Goal: Transaction & Acquisition: Purchase product/service

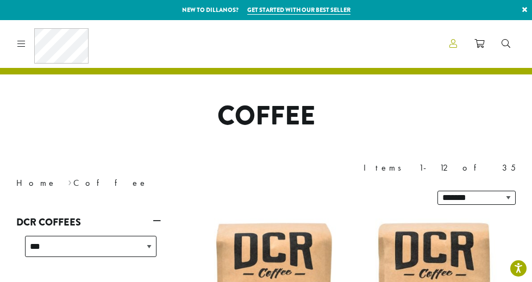
click at [450, 49] on span "Account" at bounding box center [453, 44] width 8 height 14
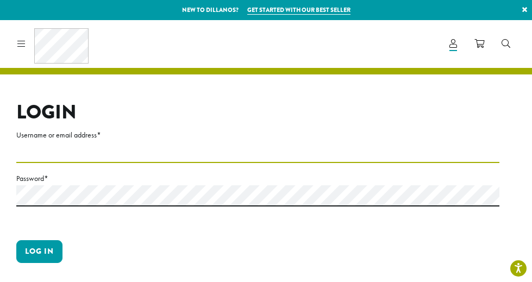
type input "*******"
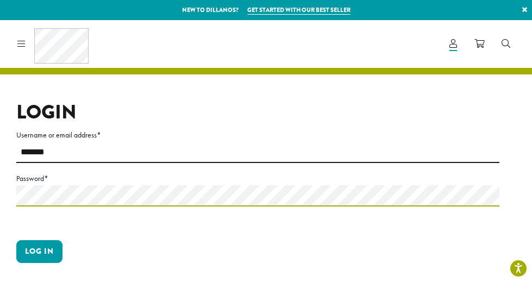
click at [39, 251] on button "Log in" at bounding box center [39, 251] width 46 height 23
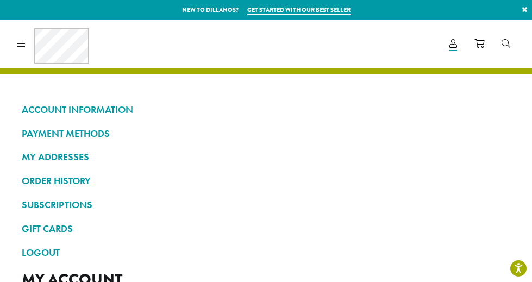
click at [55, 175] on link "ORDER HISTORY" at bounding box center [266, 181] width 488 height 18
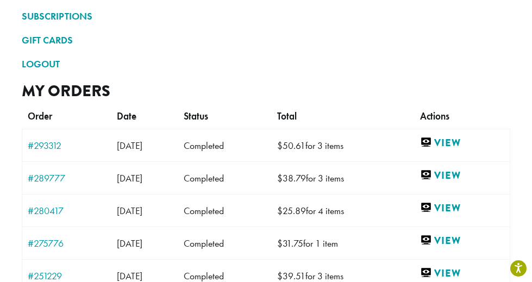
scroll to position [189, 0]
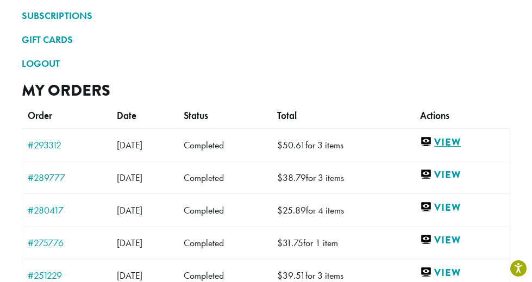
click at [465, 136] on link "View" at bounding box center [462, 142] width 84 height 14
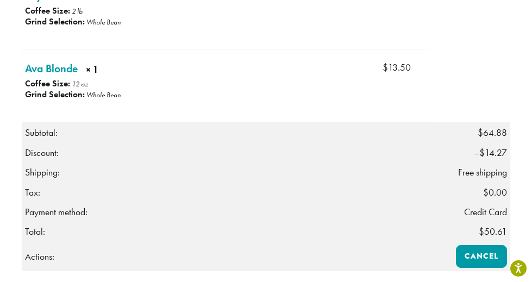
scroll to position [574, 0]
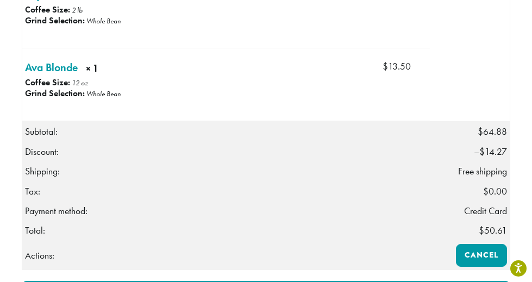
drag, startPoint x: 383, startPoint y: 145, endPoint x: 398, endPoint y: 145, distance: 14.7
click at [398, 145] on th "Discount:" at bounding box center [225, 152] width 407 height 20
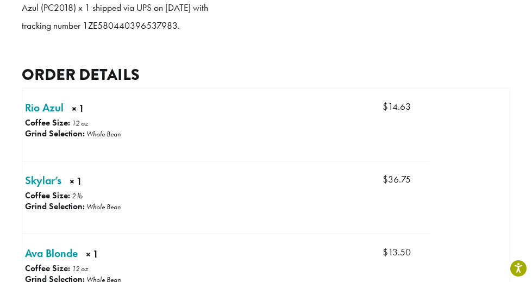
scroll to position [269, 0]
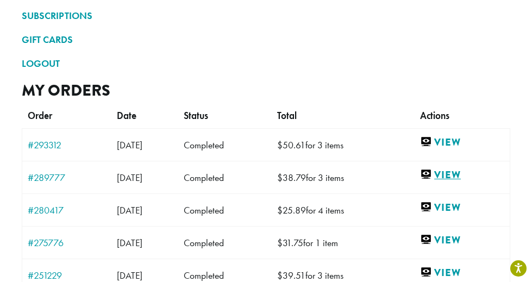
click at [464, 168] on link "View" at bounding box center [462, 175] width 84 height 14
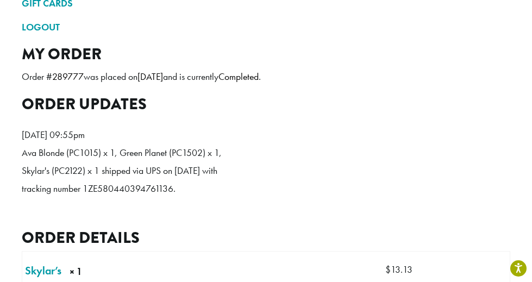
scroll to position [241, 0]
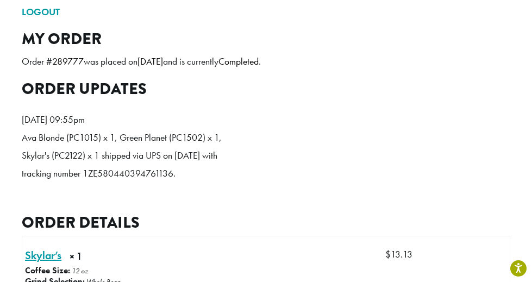
click at [42, 250] on link "Skylar’s × 1" at bounding box center [43, 255] width 36 height 16
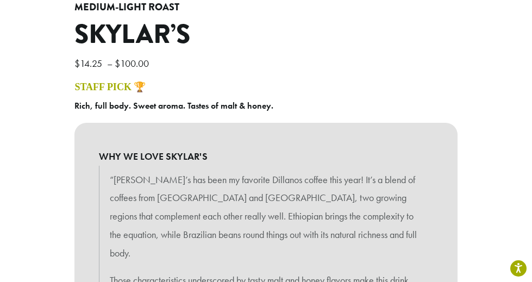
scroll to position [277, 0]
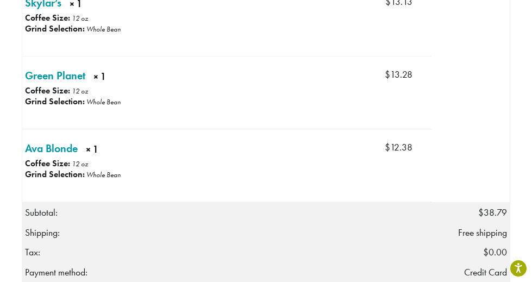
scroll to position [494, 0]
click at [62, 142] on link "Ava Blonde × 1" at bounding box center [51, 148] width 53 height 16
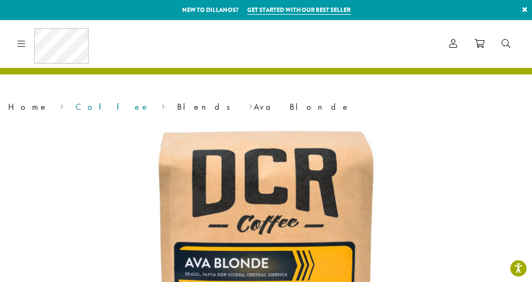
click at [75, 104] on link "Coffee" at bounding box center [112, 106] width 74 height 11
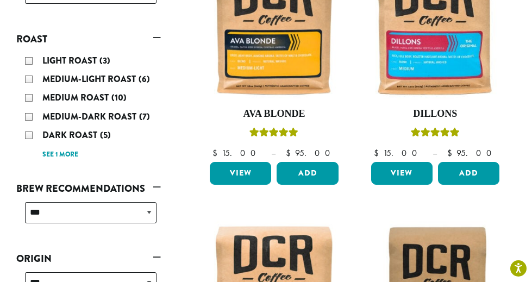
scroll to position [253, 0]
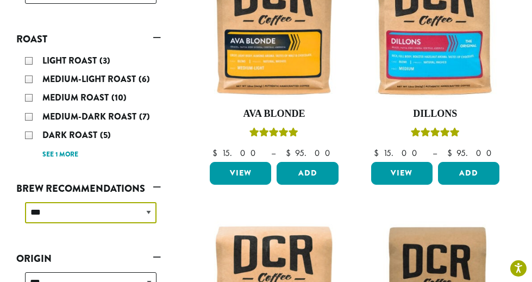
select select "********"
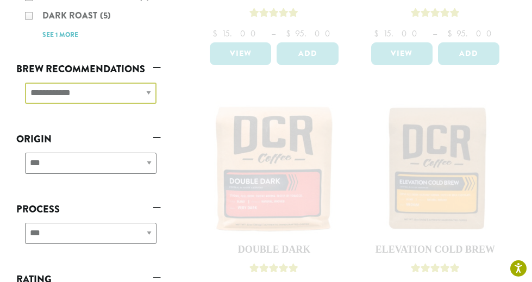
scroll to position [199, 0]
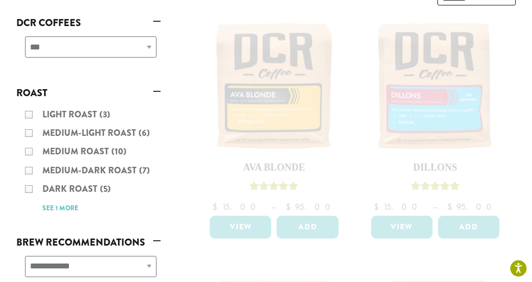
click at [30, 102] on div "Light Roast (3) Medium-Light Roast (6) Medium Roast (10) Medium-Dark Roast (7) …" at bounding box center [88, 160] width 144 height 117
click at [27, 102] on div "Light Roast (3) Medium-Light Roast (6) Medium Roast (10) Medium-Dark Roast (7) …" at bounding box center [88, 160] width 144 height 117
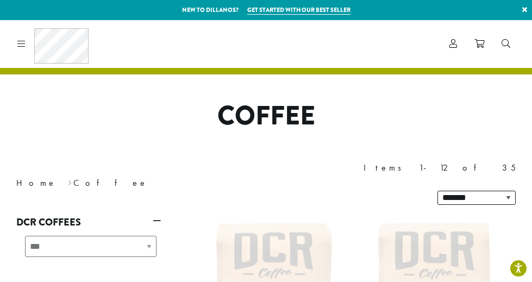
scroll to position [0, 0]
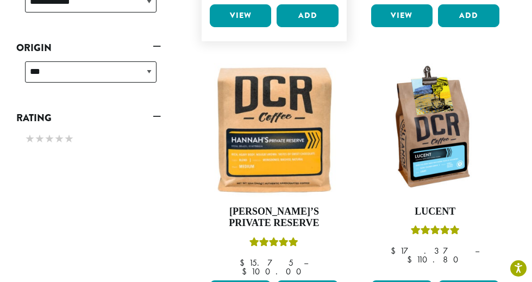
scroll to position [433, 0]
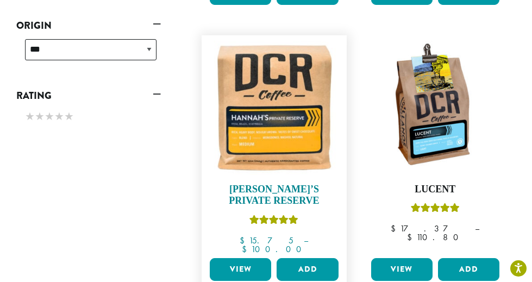
click at [269, 73] on img at bounding box center [274, 108] width 134 height 134
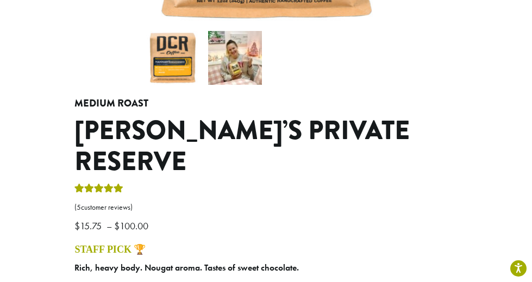
scroll to position [344, 0]
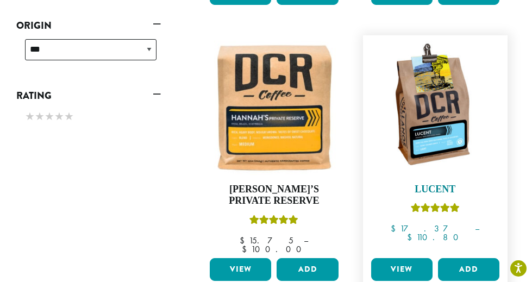
click at [420, 85] on img at bounding box center [435, 108] width 134 height 134
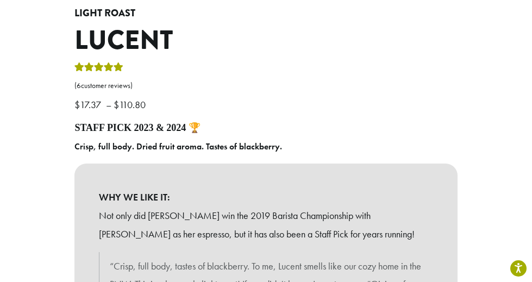
scroll to position [407, 0]
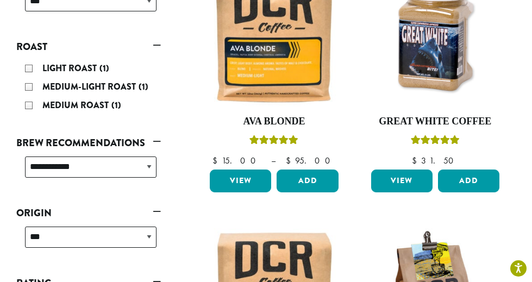
scroll to position [237, 0]
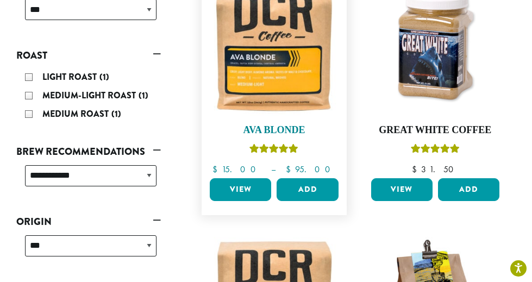
click at [272, 65] on img at bounding box center [274, 49] width 134 height 134
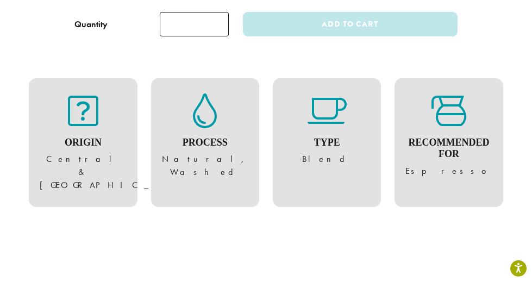
scroll to position [810, 0]
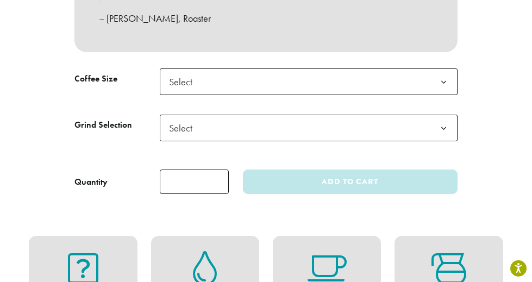
click at [229, 121] on span "Select" at bounding box center [308, 128] width 297 height 27
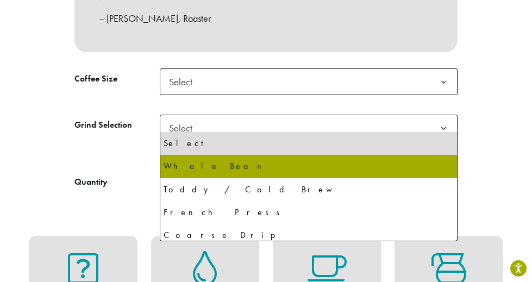
select select "**********"
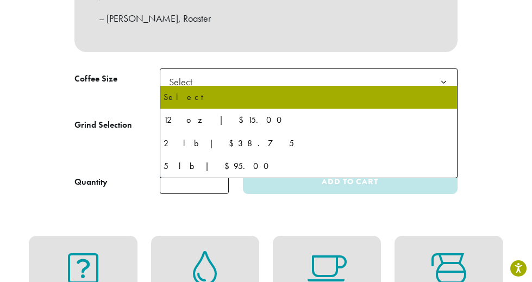
click at [220, 78] on span "Select" at bounding box center [308, 81] width 297 height 27
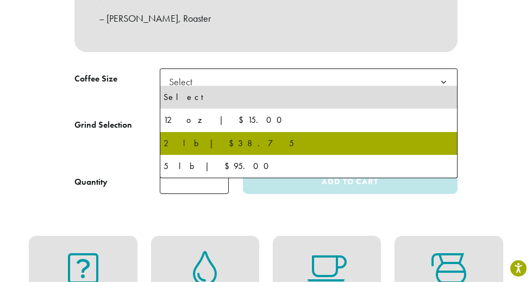
select select "**********"
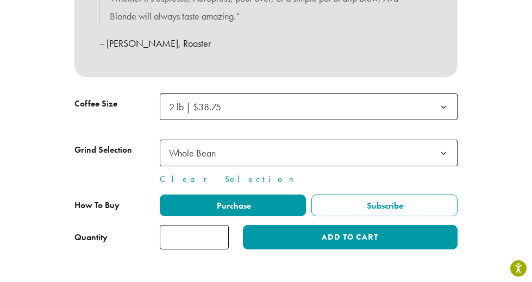
scroll to position [787, 0]
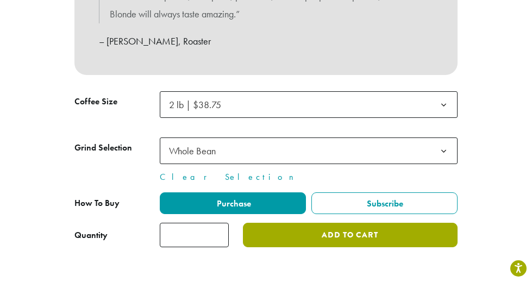
click at [298, 225] on button "Add to cart" at bounding box center [350, 235] width 214 height 24
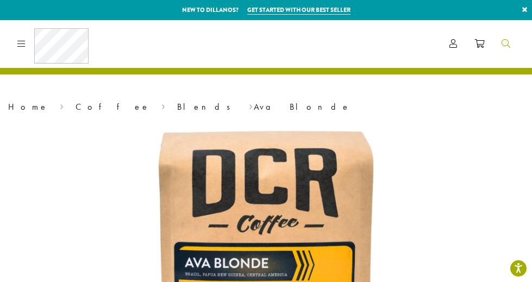
click at [509, 43] on icon "Search" at bounding box center [505, 43] width 9 height 9
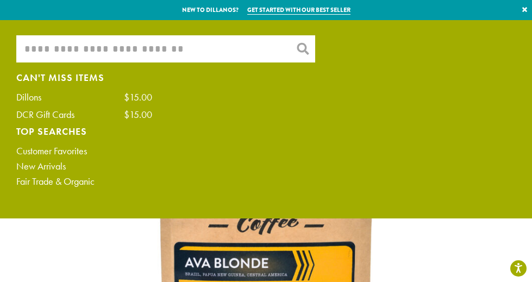
click at [109, 50] on input "What are you searching for?" at bounding box center [165, 48] width 299 height 27
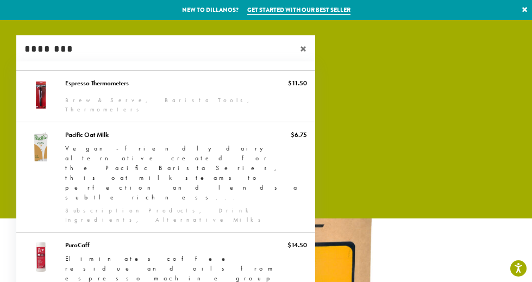
type input "********"
click at [302, 45] on span "×" at bounding box center [307, 48] width 15 height 13
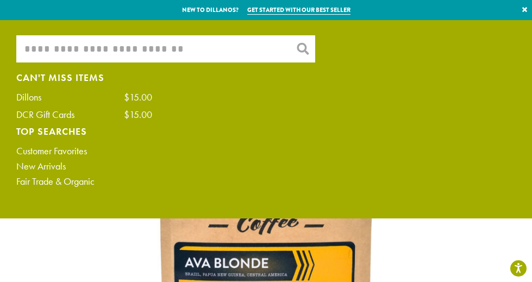
click at [520, 11] on link "×" at bounding box center [524, 10] width 15 height 20
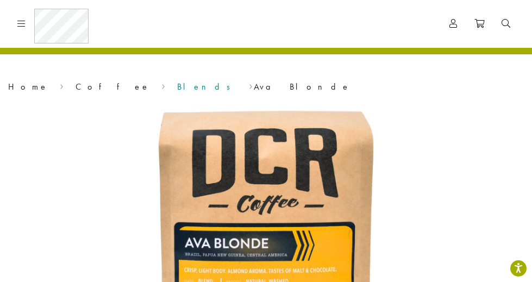
click at [177, 84] on link "Blends" at bounding box center [207, 86] width 60 height 11
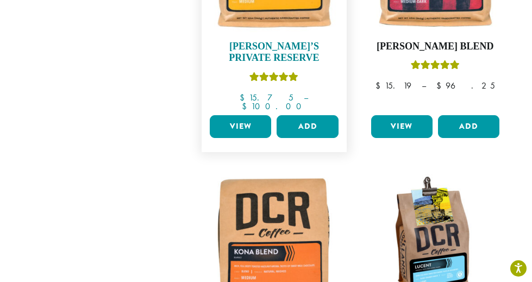
scroll to position [1092, 0]
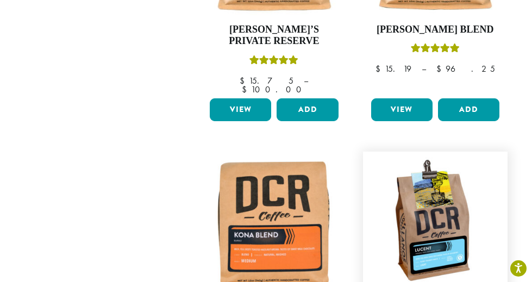
click at [421, 191] on img at bounding box center [435, 224] width 134 height 134
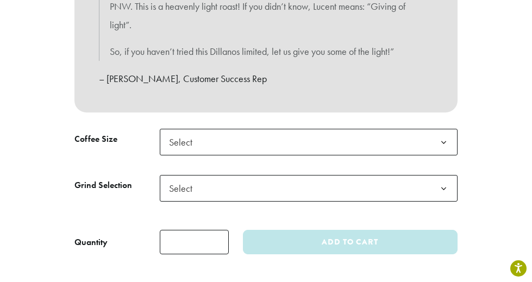
scroll to position [666, 0]
click at [321, 135] on span "Select" at bounding box center [308, 142] width 297 height 27
click at [289, 185] on span "Select" at bounding box center [308, 188] width 297 height 27
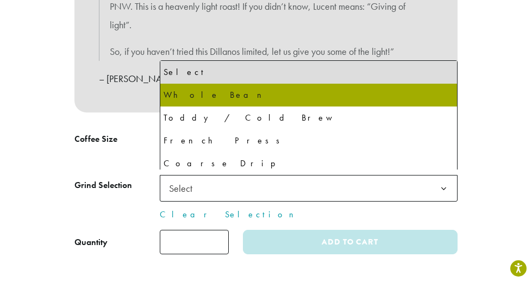
select select "**********"
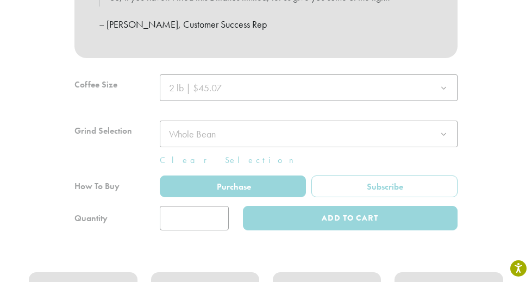
scroll to position [721, 0]
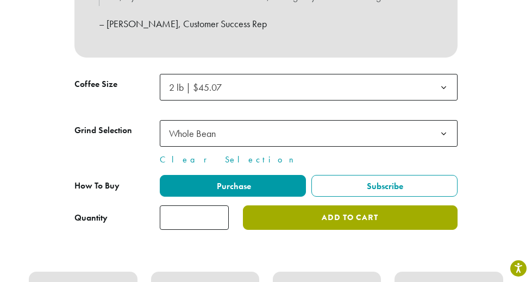
click at [361, 212] on button "Add to cart" at bounding box center [350, 217] width 214 height 24
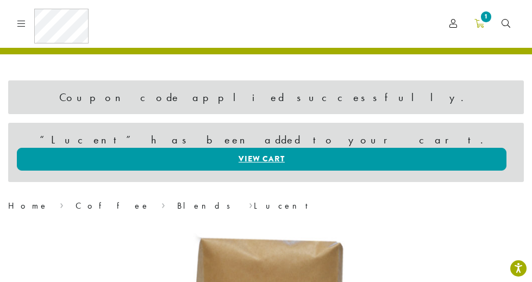
click at [479, 24] on icon "1" at bounding box center [479, 23] width 10 height 9
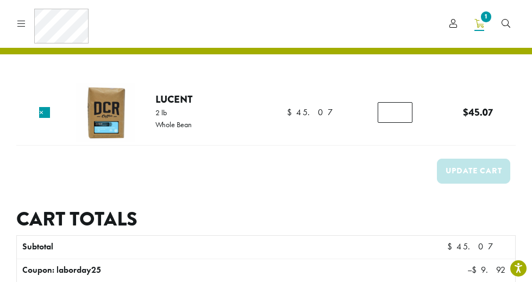
click at [21, 23] on icon at bounding box center [21, 23] width 8 height 9
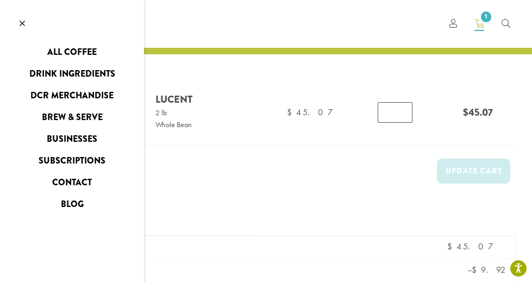
click at [53, 51] on link "All Coffee" at bounding box center [72, 51] width 144 height 17
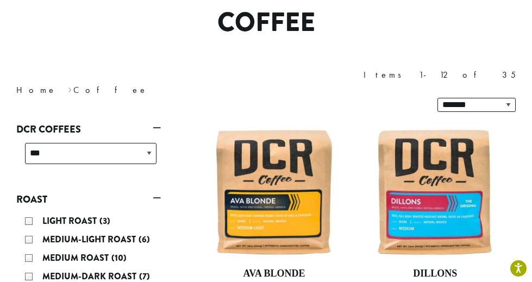
scroll to position [145, 0]
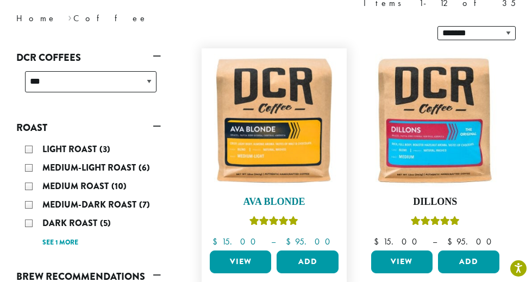
click at [242, 104] on img at bounding box center [274, 121] width 134 height 134
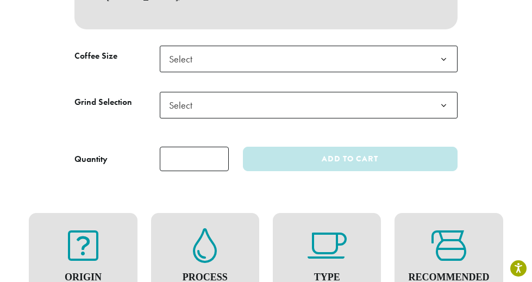
scroll to position [752, 0]
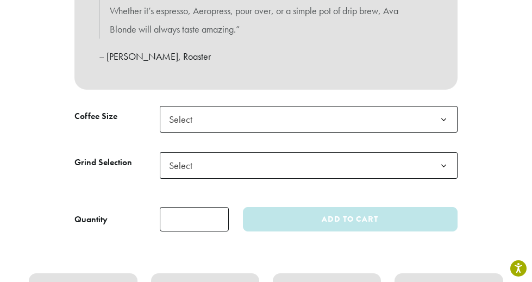
click at [246, 112] on span "Select" at bounding box center [308, 119] width 297 height 27
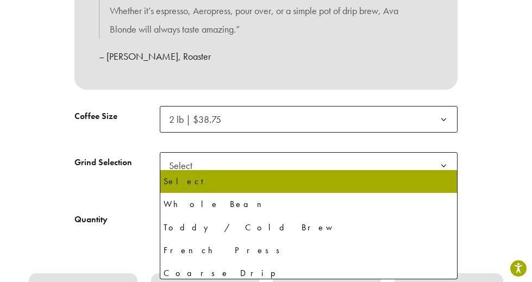
click at [244, 159] on span "Select" at bounding box center [308, 165] width 297 height 27
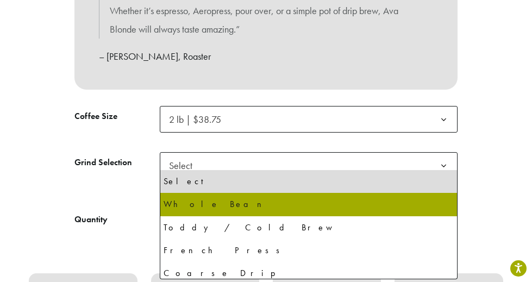
select select "**********"
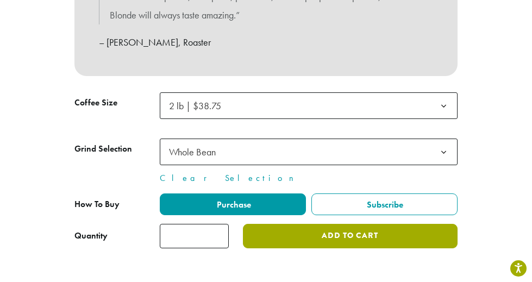
click at [346, 231] on button "Add to cart" at bounding box center [350, 236] width 214 height 24
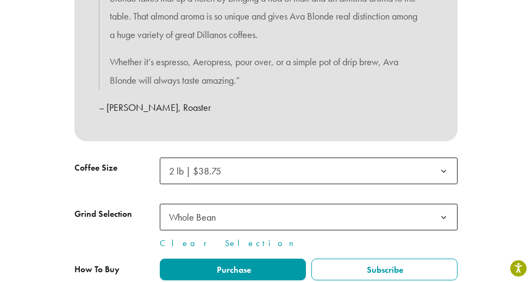
scroll to position [809, 0]
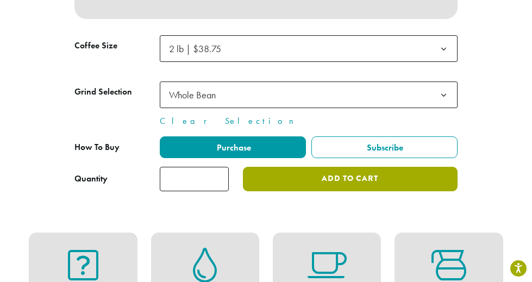
click at [298, 175] on button "Add to cart" at bounding box center [350, 179] width 214 height 24
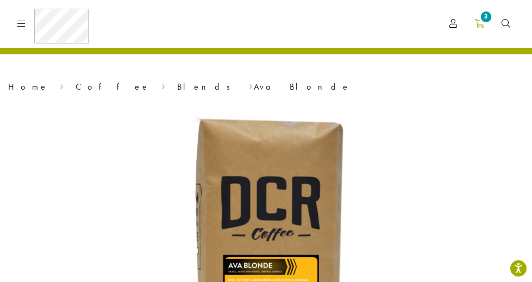
click at [481, 28] on icon "3" at bounding box center [479, 23] width 10 height 9
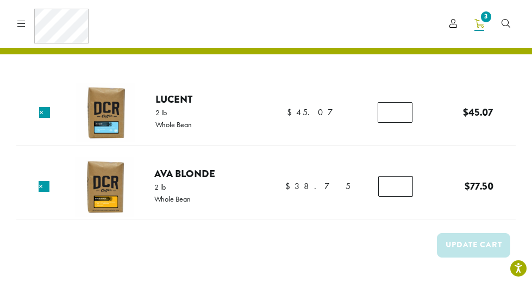
type input "*"
click at [398, 187] on input "*" at bounding box center [395, 186] width 35 height 21
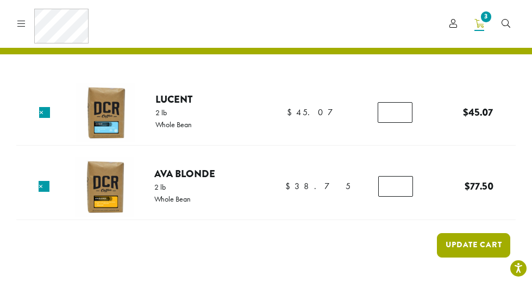
click at [466, 239] on button "Update cart" at bounding box center [473, 245] width 73 height 24
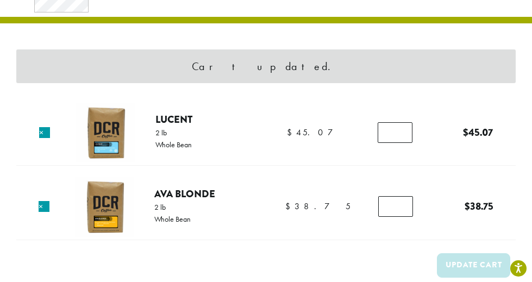
scroll to position [17, 0]
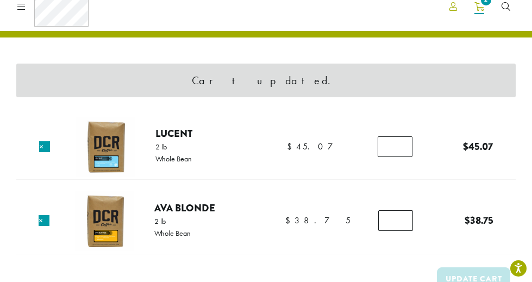
click at [451, 11] on icon at bounding box center [453, 6] width 8 height 9
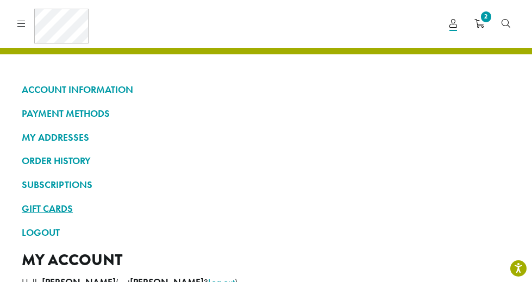
scroll to position [239, 0]
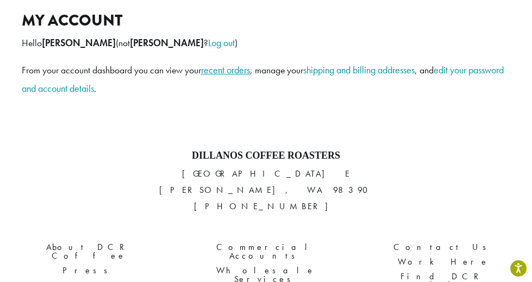
click at [231, 68] on link "recent orders" at bounding box center [225, 70] width 49 height 12
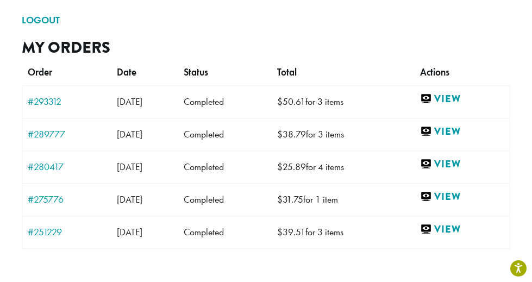
scroll to position [239, 0]
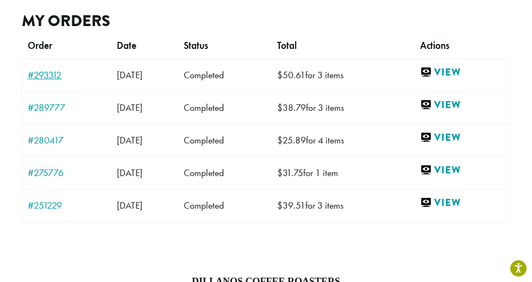
click at [42, 72] on link "#293312" at bounding box center [67, 75] width 78 height 10
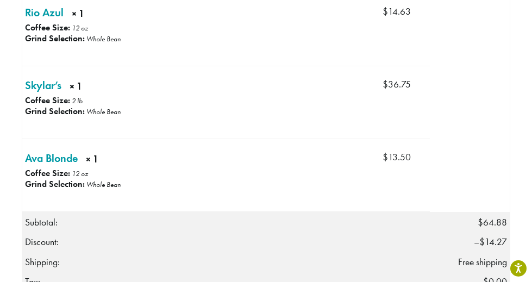
scroll to position [464, 0]
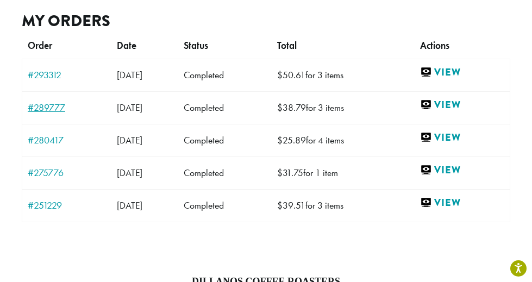
click at [56, 103] on link "#289777" at bounding box center [67, 108] width 78 height 10
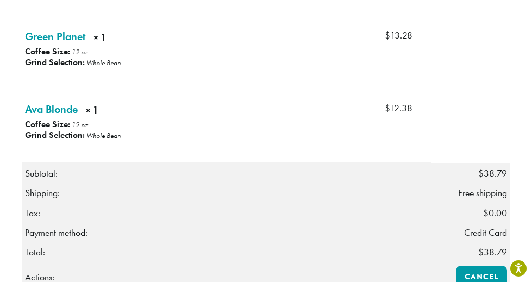
scroll to position [565, 0]
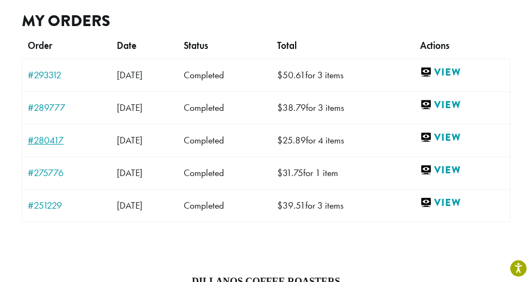
click at [54, 136] on link "#280417" at bounding box center [67, 140] width 78 height 10
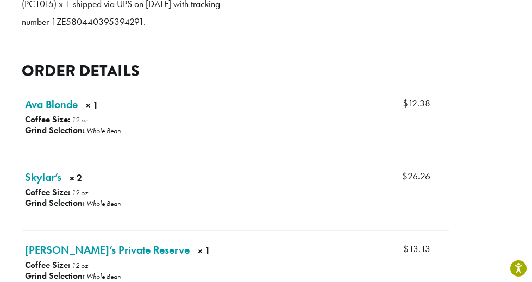
scroll to position [419, 0]
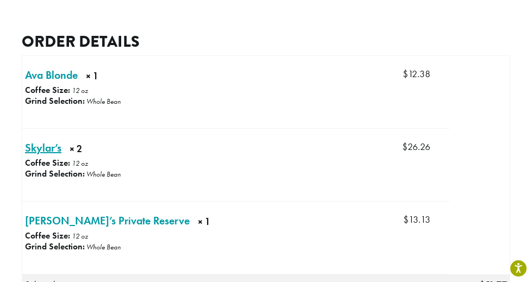
click at [40, 147] on link "Skylar’s × 2" at bounding box center [43, 148] width 36 height 16
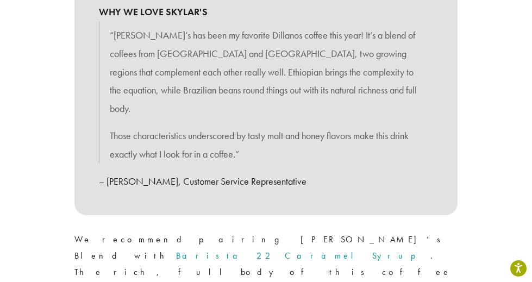
scroll to position [560, 0]
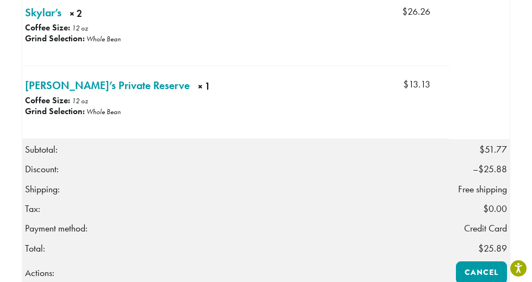
scroll to position [522, 0]
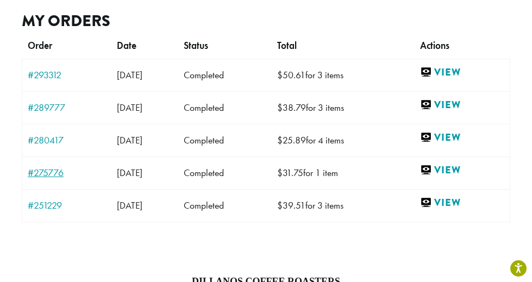
click at [56, 168] on link "#275776" at bounding box center [67, 173] width 78 height 10
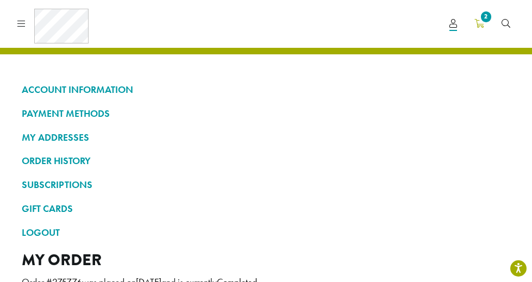
click at [480, 23] on icon "2" at bounding box center [479, 23] width 10 height 9
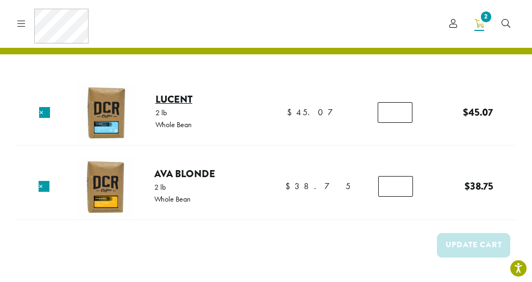
click at [185, 97] on link "Lucent" at bounding box center [173, 99] width 37 height 15
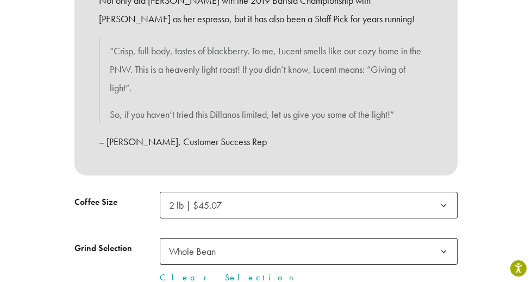
scroll to position [605, 0]
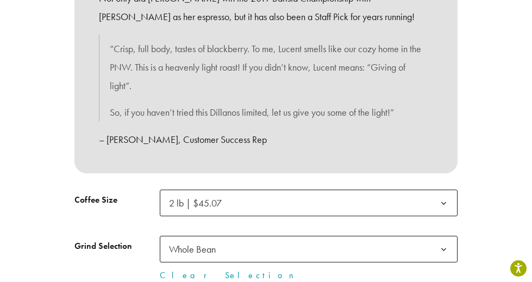
click at [203, 197] on span "2 lb | $45.07" at bounding box center [195, 203] width 53 height 12
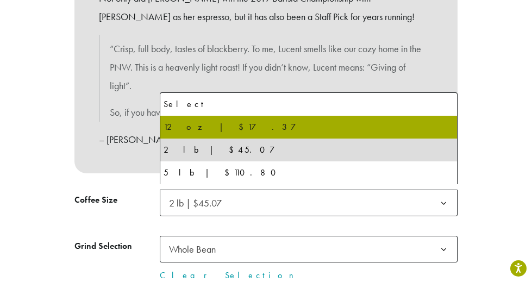
select select "*********"
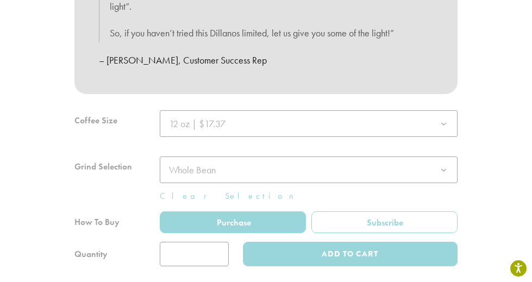
scroll to position [721, 0]
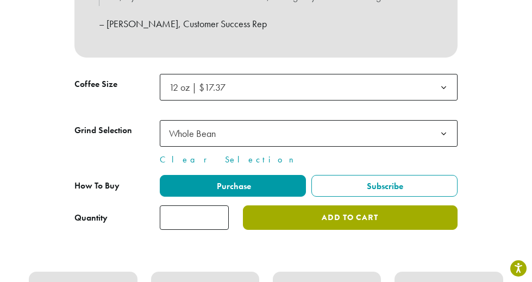
click at [330, 217] on button "Add to cart" at bounding box center [350, 217] width 214 height 24
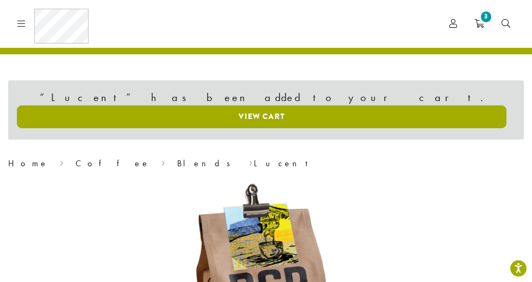
click at [285, 115] on link "View cart" at bounding box center [261, 116] width 489 height 23
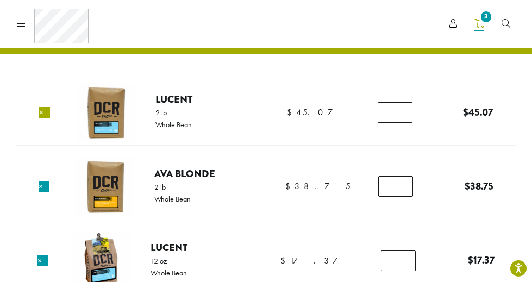
click at [48, 107] on link "×" at bounding box center [44, 112] width 11 height 11
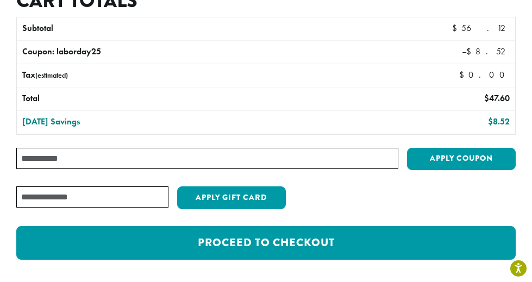
scroll to position [344, 0]
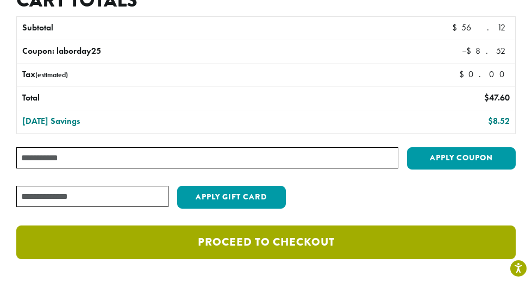
click at [237, 239] on link "Proceed to checkout" at bounding box center [265, 242] width 499 height 34
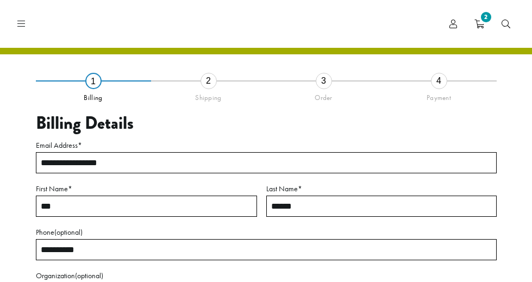
select select "**"
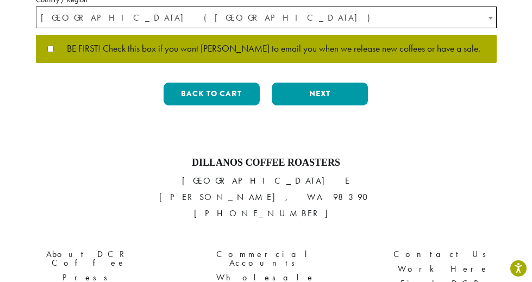
scroll to position [407, 0]
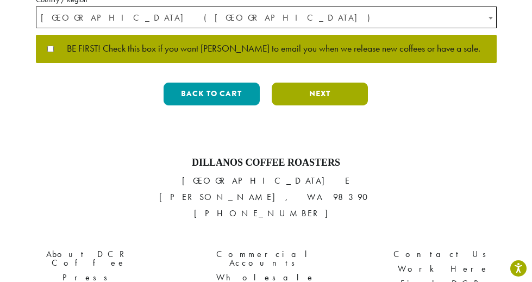
click at [320, 94] on button "Next" at bounding box center [320, 94] width 96 height 23
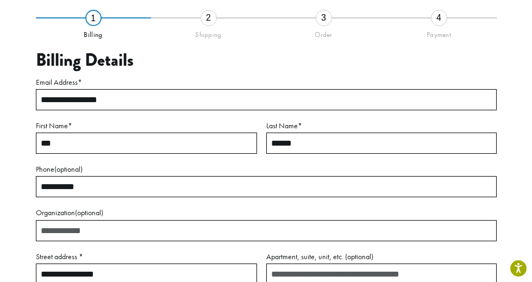
scroll to position [42, 0]
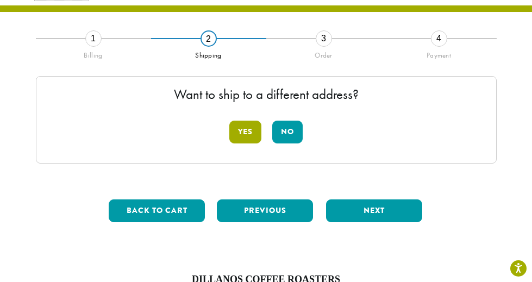
click at [242, 130] on button "Yes" at bounding box center [245, 132] width 32 height 23
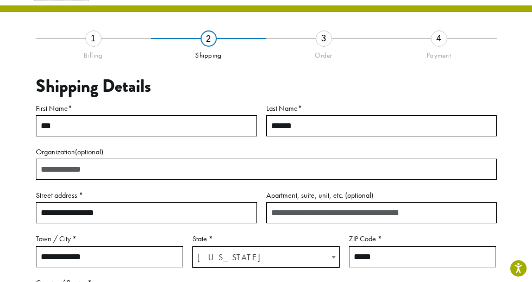
drag, startPoint x: 111, startPoint y: 214, endPoint x: 27, endPoint y: 207, distance: 85.0
type input "**********"
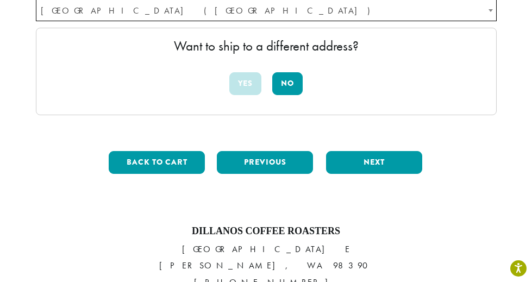
scroll to position [341, 0]
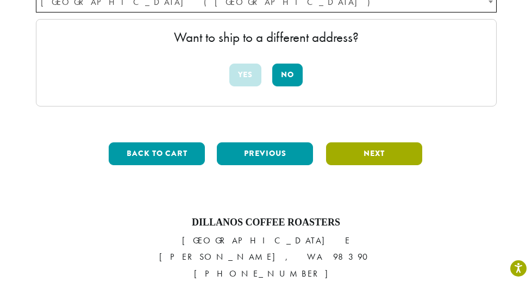
type input "*****"
click at [376, 146] on button "Next" at bounding box center [374, 153] width 96 height 23
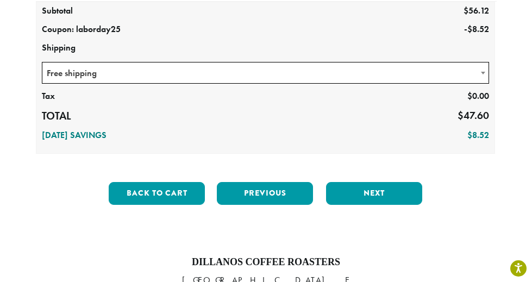
scroll to position [250, 0]
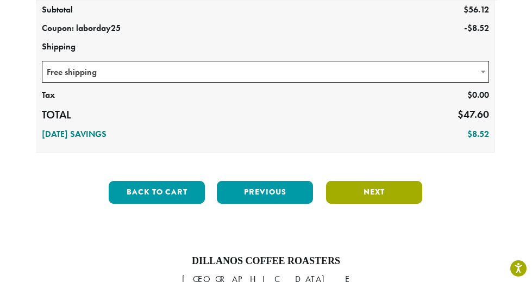
click at [377, 193] on button "Next" at bounding box center [374, 192] width 96 height 23
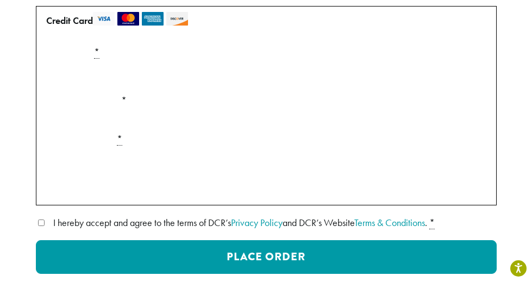
scroll to position [165, 0]
click at [46, 73] on div "Payment Info" at bounding box center [266, 76] width 449 height 30
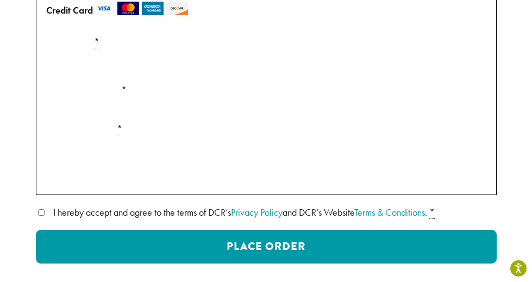
scroll to position [176, 0]
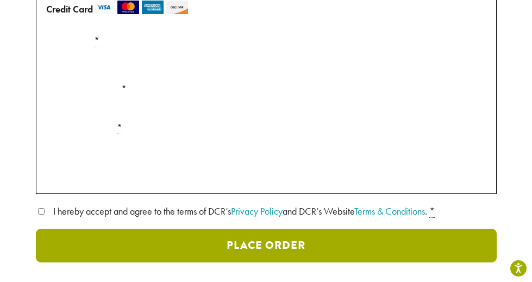
click at [267, 244] on button "Place Order" at bounding box center [266, 246] width 461 height 34
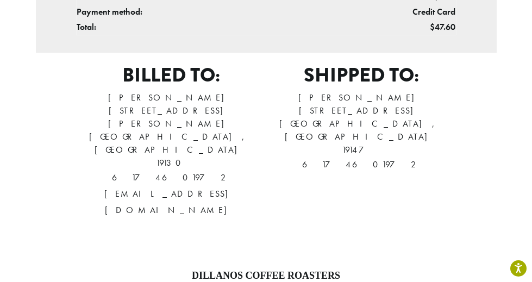
scroll to position [514, 0]
